Goal: Contribute content: Contribute content

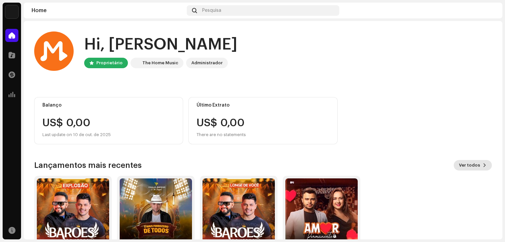
click at [475, 164] on span "Ver todos" at bounding box center [469, 165] width 21 height 13
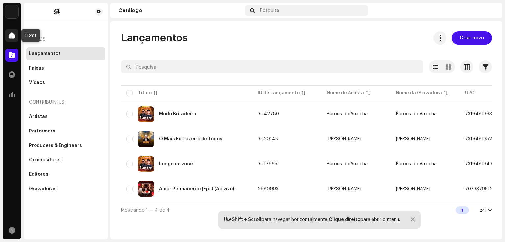
click at [11, 35] on span at bounding box center [12, 35] width 7 height 5
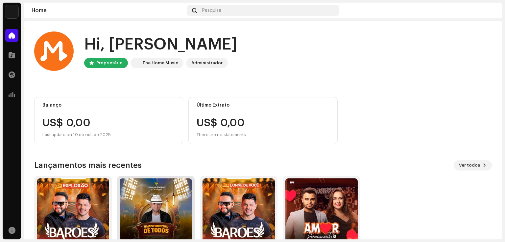
click at [158, 207] on img at bounding box center [156, 215] width 72 height 72
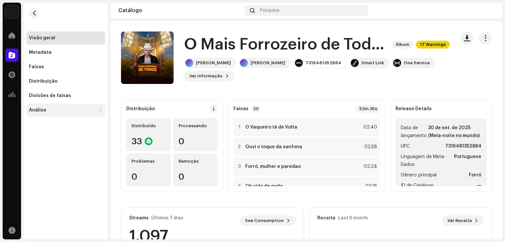
click at [60, 111] on div "Análise" at bounding box center [62, 110] width 67 height 5
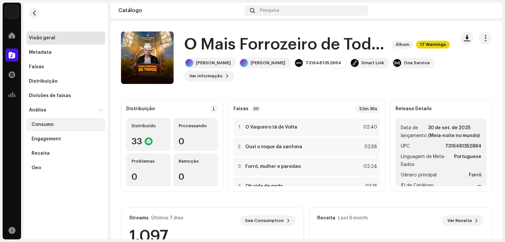
click at [51, 126] on div "Consumo" at bounding box center [43, 124] width 22 height 5
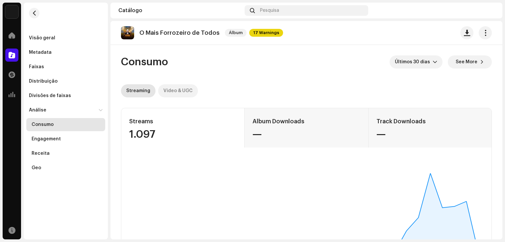
click at [166, 94] on div "Video & UGC" at bounding box center [177, 90] width 29 height 13
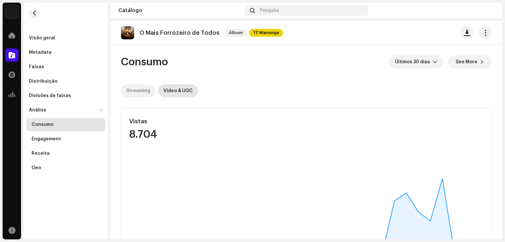
click at [138, 90] on div "Streaming" at bounding box center [138, 90] width 24 height 13
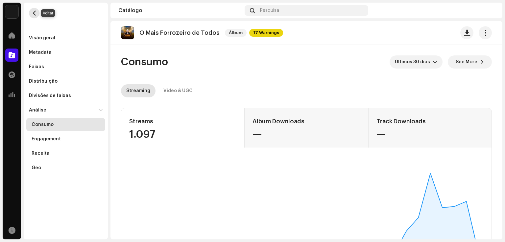
click at [34, 13] on span "button" at bounding box center [34, 13] width 5 height 5
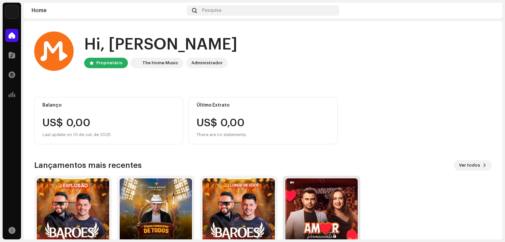
click at [319, 200] on img at bounding box center [321, 215] width 72 height 72
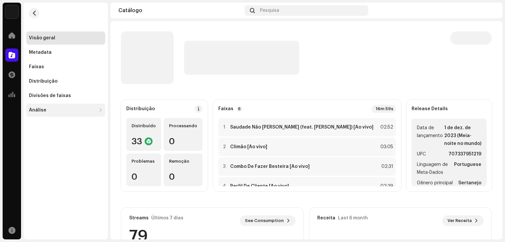
click at [84, 110] on div "Análise" at bounding box center [62, 110] width 67 height 5
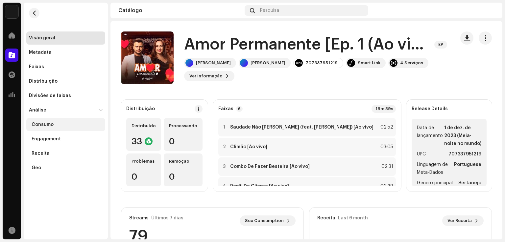
click at [76, 121] on div "Consumo" at bounding box center [65, 124] width 79 height 13
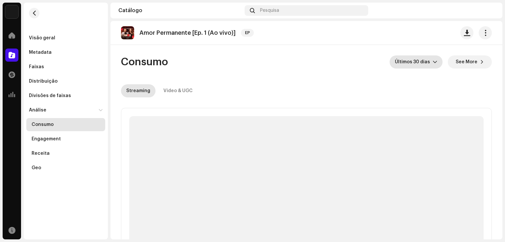
click at [432, 62] on icon "dropdown trigger" at bounding box center [434, 62] width 5 height 5
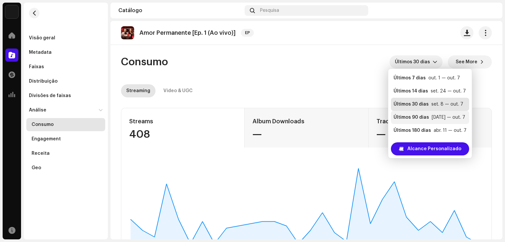
click at [412, 117] on div "Últimos 90 dias" at bounding box center [410, 117] width 35 height 7
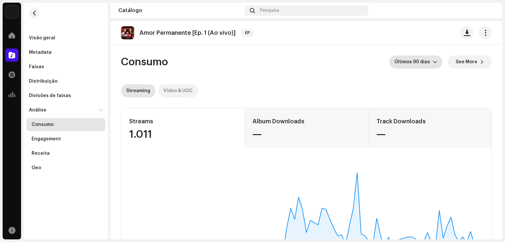
click at [181, 92] on div "Video & UGC" at bounding box center [177, 90] width 29 height 13
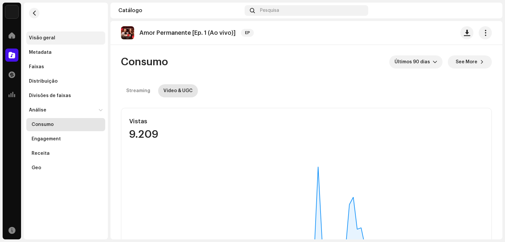
click at [55, 34] on div "Visão geral" at bounding box center [65, 38] width 79 height 13
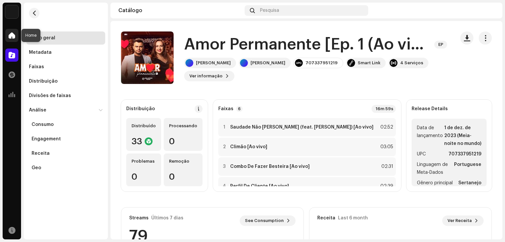
click at [10, 34] on span at bounding box center [12, 35] width 7 height 5
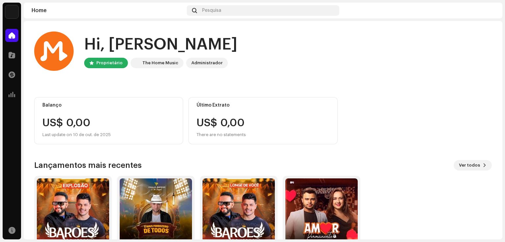
click at [486, 8] on img at bounding box center [489, 10] width 11 height 11
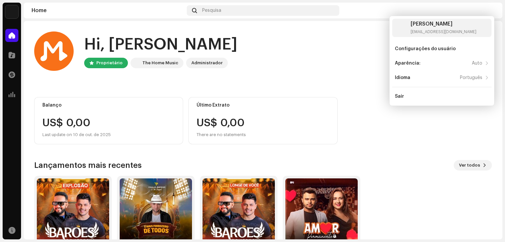
click at [351, 43] on div "Hi, [PERSON_NAME] Proprietário The Home Music Administrador" at bounding box center [262, 51] width 457 height 39
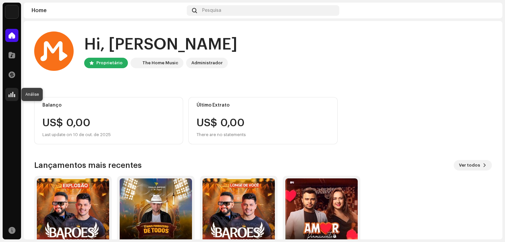
click at [12, 94] on span at bounding box center [12, 94] width 7 height 5
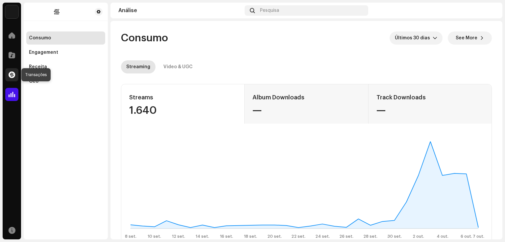
click at [14, 75] on span at bounding box center [12, 74] width 7 height 5
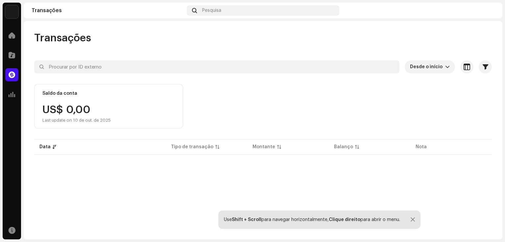
click at [14, 75] on span at bounding box center [12, 74] width 7 height 5
click at [11, 56] on span at bounding box center [12, 55] width 7 height 5
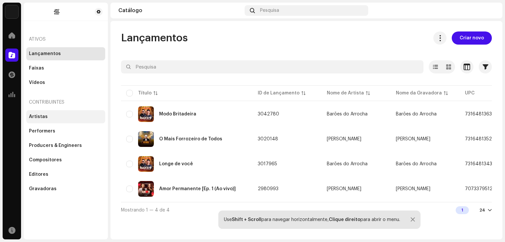
click at [41, 115] on div "Artistas" at bounding box center [38, 116] width 19 height 5
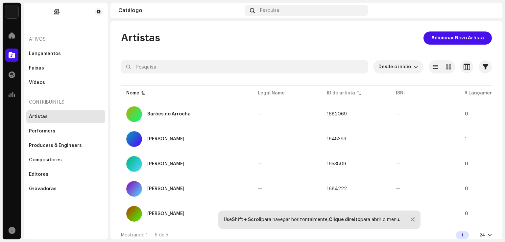
scroll to position [6, 0]
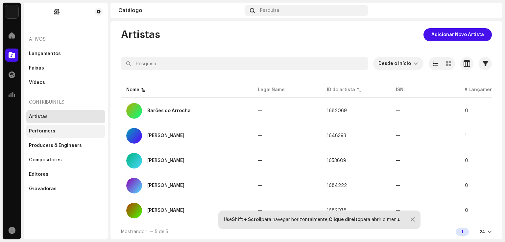
click at [35, 132] on div "Performers" at bounding box center [42, 131] width 26 height 5
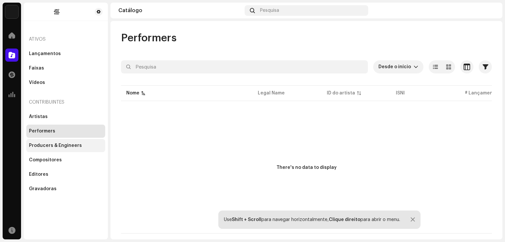
click at [34, 148] on div "Producers & Engineers" at bounding box center [55, 145] width 53 height 5
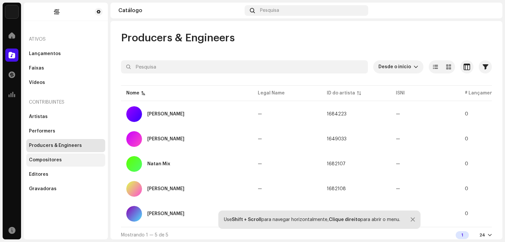
click at [37, 160] on div "Compositores" at bounding box center [45, 160] width 33 height 5
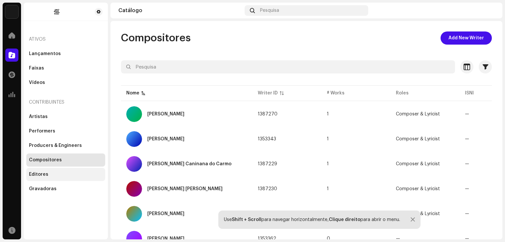
click at [33, 172] on div "Editores" at bounding box center [38, 174] width 19 height 5
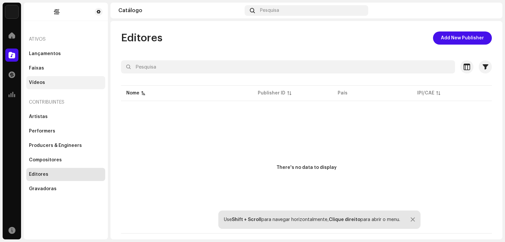
click at [36, 84] on div "Vídeos" at bounding box center [37, 82] width 16 height 5
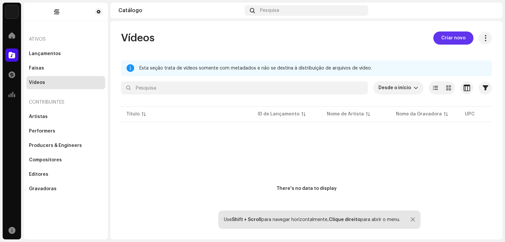
click at [441, 37] on span "Criar novo" at bounding box center [453, 38] width 24 height 13
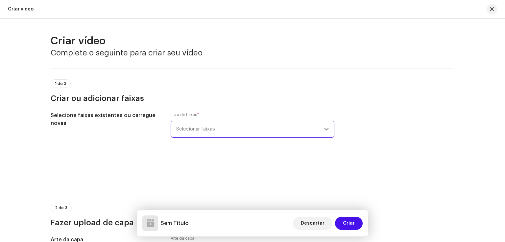
click at [246, 127] on span "Selecionar faixas" at bounding box center [250, 129] width 148 height 16
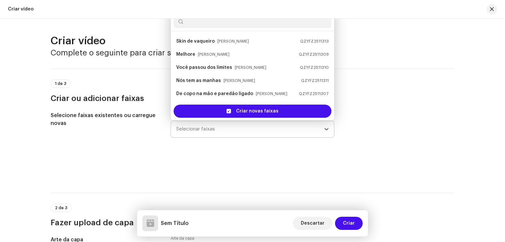
scroll to position [131, 0]
click at [236, 66] on small "[PERSON_NAME]" at bounding box center [251, 66] width 32 height 7
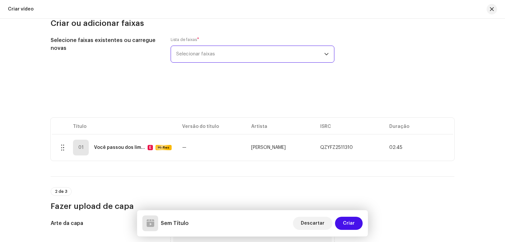
scroll to position [128, 0]
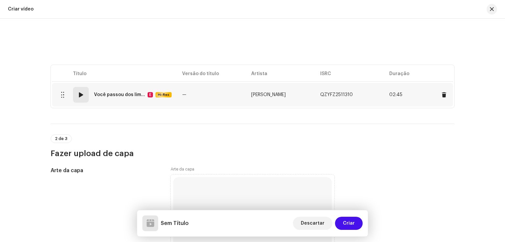
click at [268, 95] on span "[PERSON_NAME]" at bounding box center [268, 95] width 34 height 5
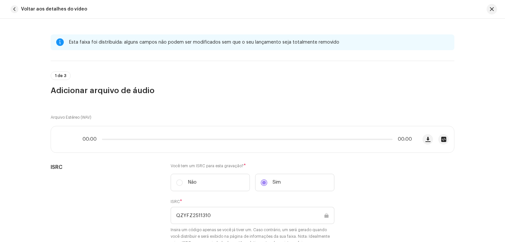
scroll to position [328, 0]
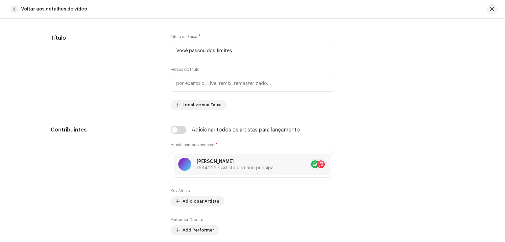
click at [482, 103] on div "Esta faixa foi distribuída: alguns [PERSON_NAME] não podem ser modificados sem …" at bounding box center [252, 131] width 505 height 224
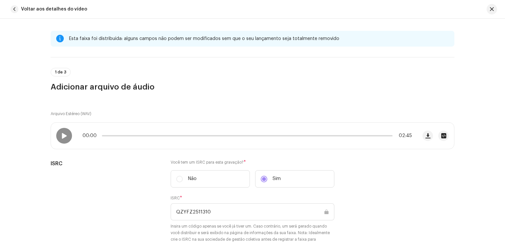
scroll to position [0, 0]
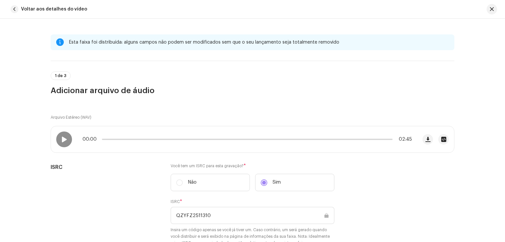
click at [465, 103] on div "Esta faixa foi distribuída: alguns [PERSON_NAME] não podem ser modificados sem …" at bounding box center [252, 131] width 505 height 224
click at [16, 8] on span "button" at bounding box center [15, 9] width 8 height 8
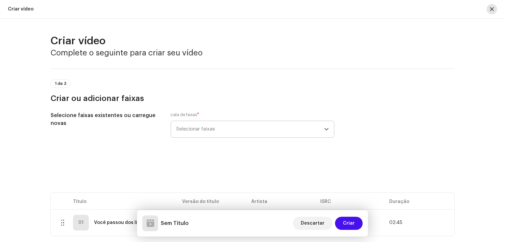
click at [491, 8] on span "button" at bounding box center [491, 9] width 4 height 5
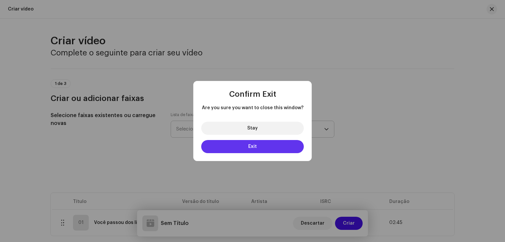
click at [271, 147] on button "Exit" at bounding box center [252, 146] width 102 height 13
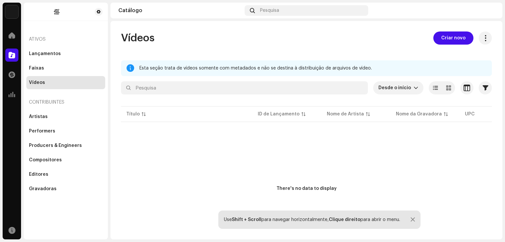
click at [130, 69] on div at bounding box center [130, 68] width 8 height 5
click at [484, 40] on button at bounding box center [484, 38] width 13 height 13
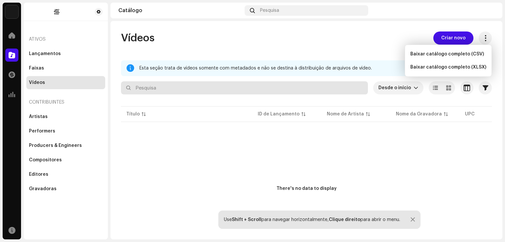
click at [219, 90] on input "text" at bounding box center [244, 87] width 247 height 13
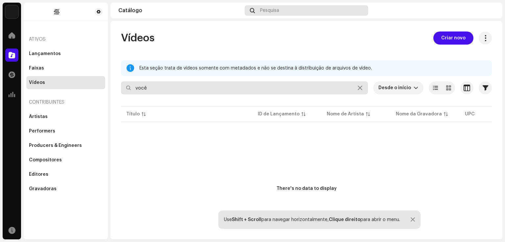
type input "você"
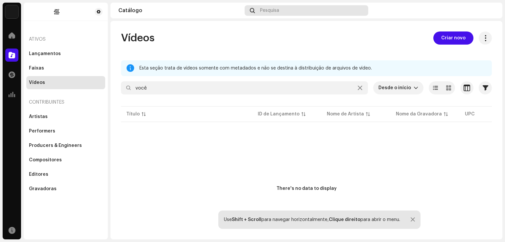
click at [269, 7] on div "Pesquisa" at bounding box center [306, 10] width 124 height 11
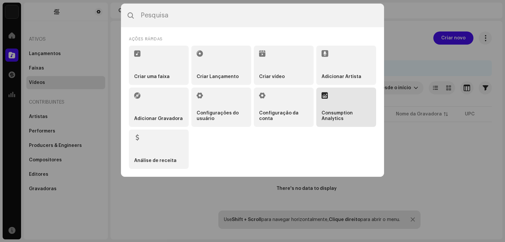
click at [325, 104] on li "Consumption Analytics" at bounding box center [346, 107] width 60 height 39
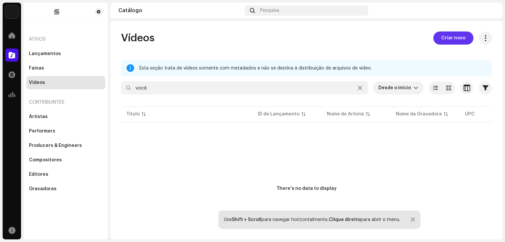
click at [456, 39] on span "Criar novo" at bounding box center [453, 38] width 24 height 13
